Goal: Task Accomplishment & Management: Use online tool/utility

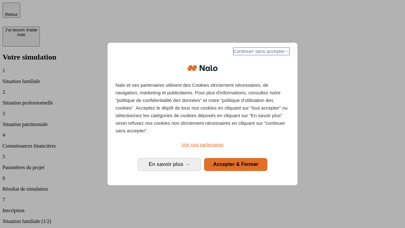
click at [261, 52] on span "Continuer sans accepter →" at bounding box center [261, 51] width 56 height 8
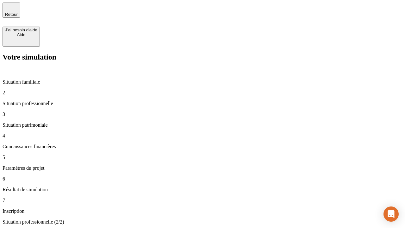
type input "30 000"
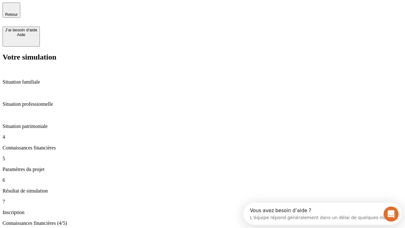
scroll to position [4, 0]
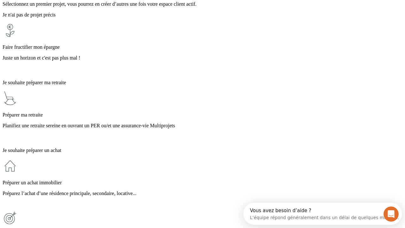
scroll to position [12, 0]
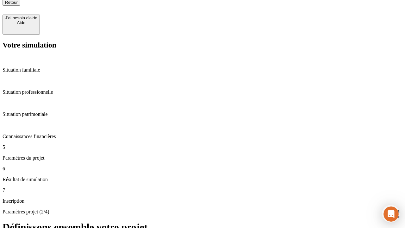
type input "25"
type input "1 000"
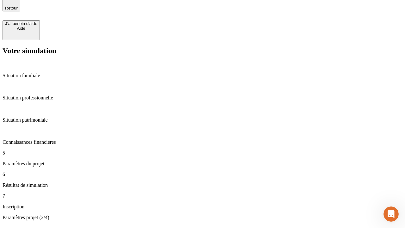
type input "640"
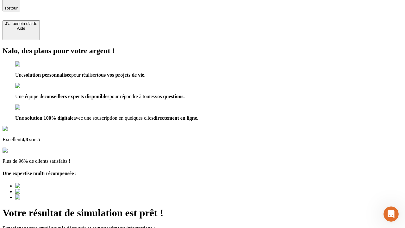
type input "[EMAIL_ADDRESS][PERSON_NAME][DOMAIN_NAME]"
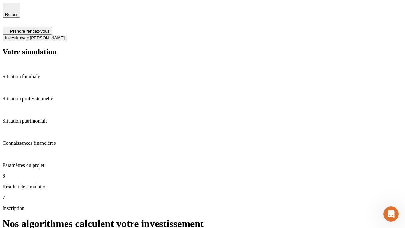
scroll to position [3, 0]
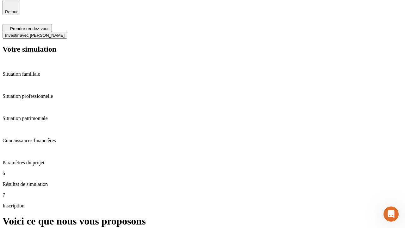
click at [64, 33] on span "Investir avec [PERSON_NAME]" at bounding box center [34, 35] width 59 height 5
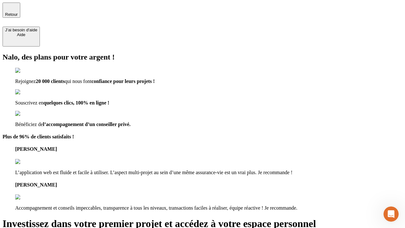
type input "abc"
